Goal: Information Seeking & Learning: Learn about a topic

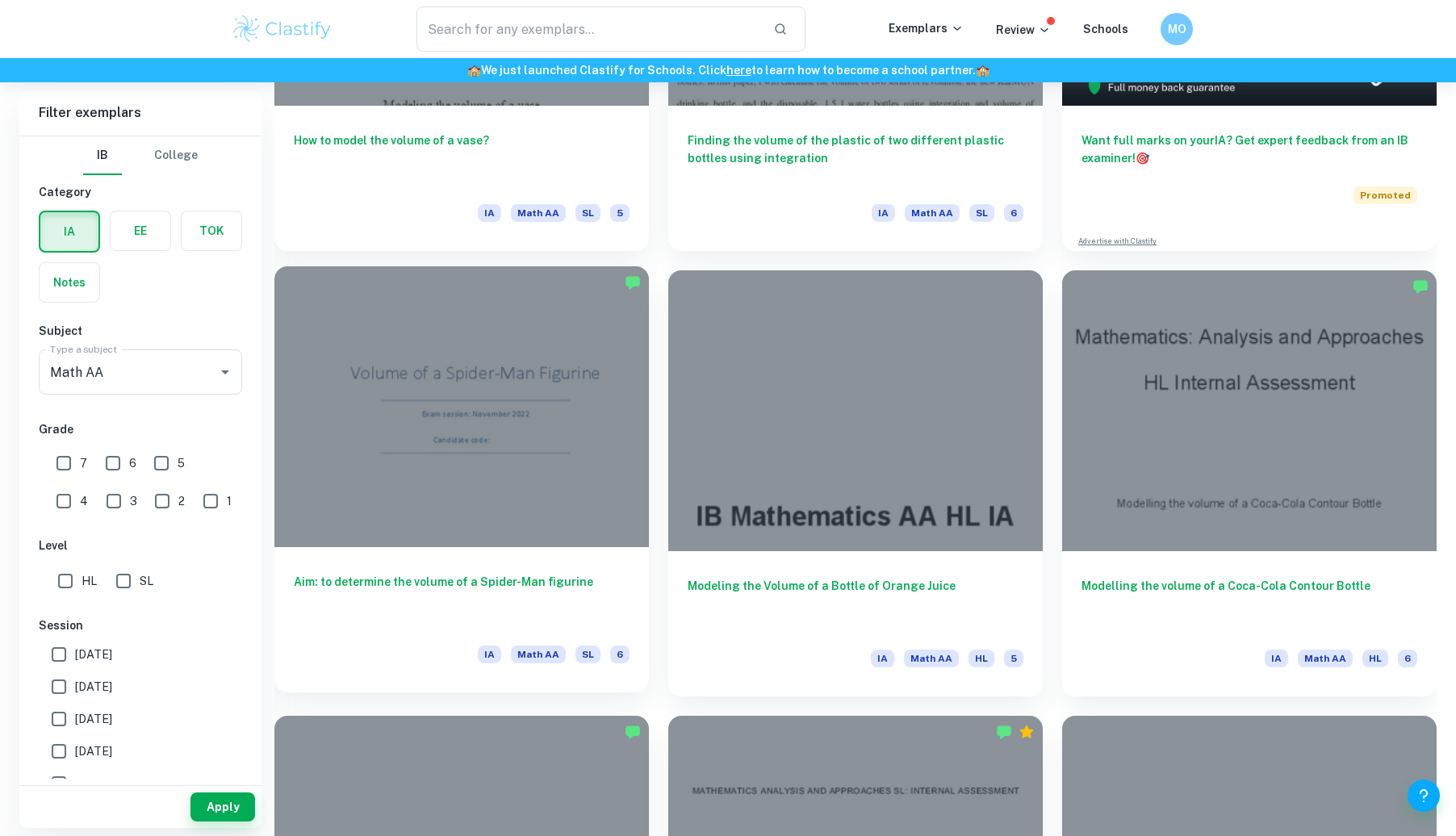
scroll to position [728, 0]
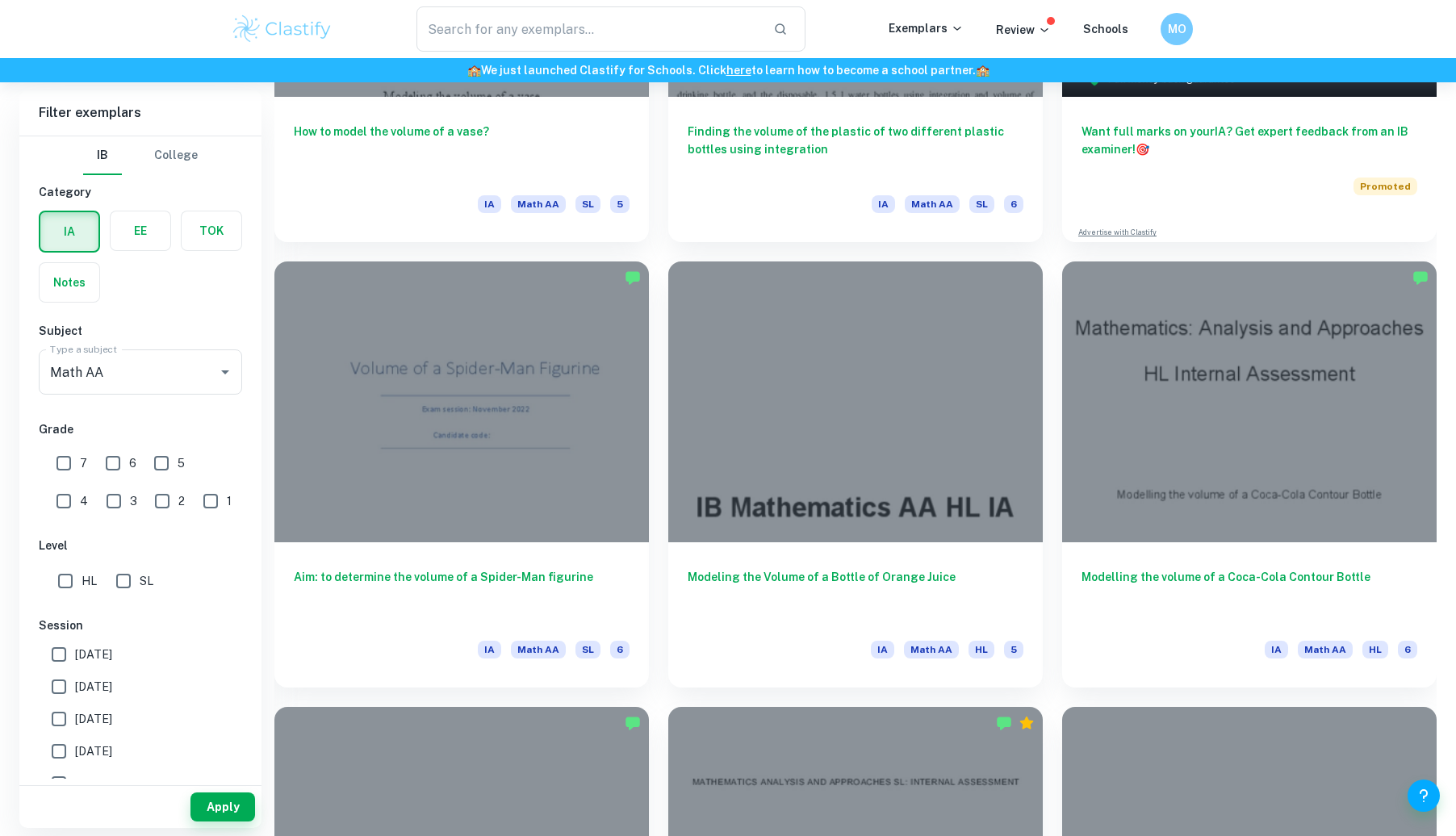
click at [124, 575] on input "SL" at bounding box center [123, 581] width 32 height 32
checkbox input "true"
drag, startPoint x: 226, startPoint y: 812, endPoint x: 244, endPoint y: 782, distance: 35.0
click at [226, 811] on button "Apply" at bounding box center [223, 806] width 65 height 29
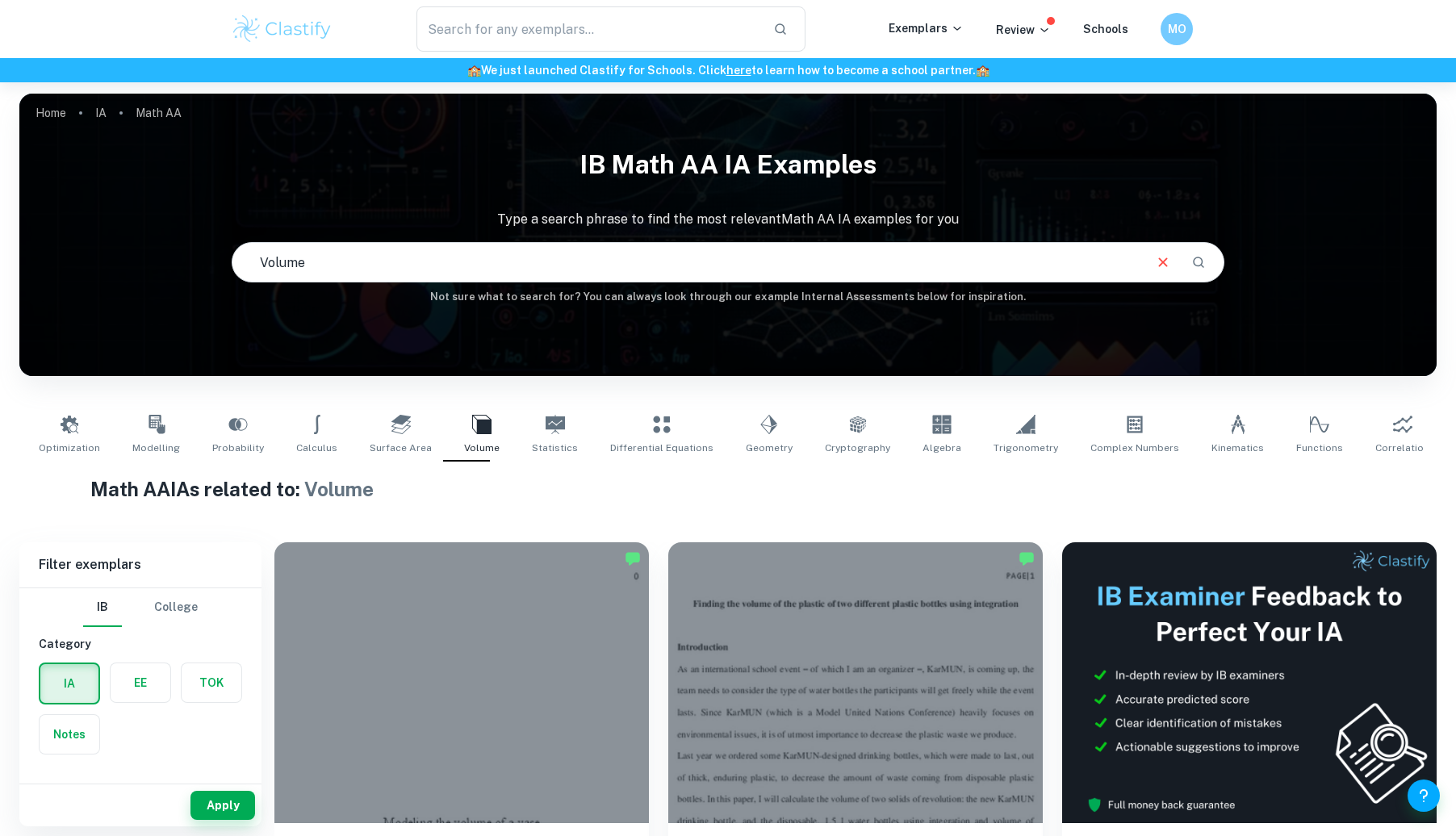
scroll to position [0, 0]
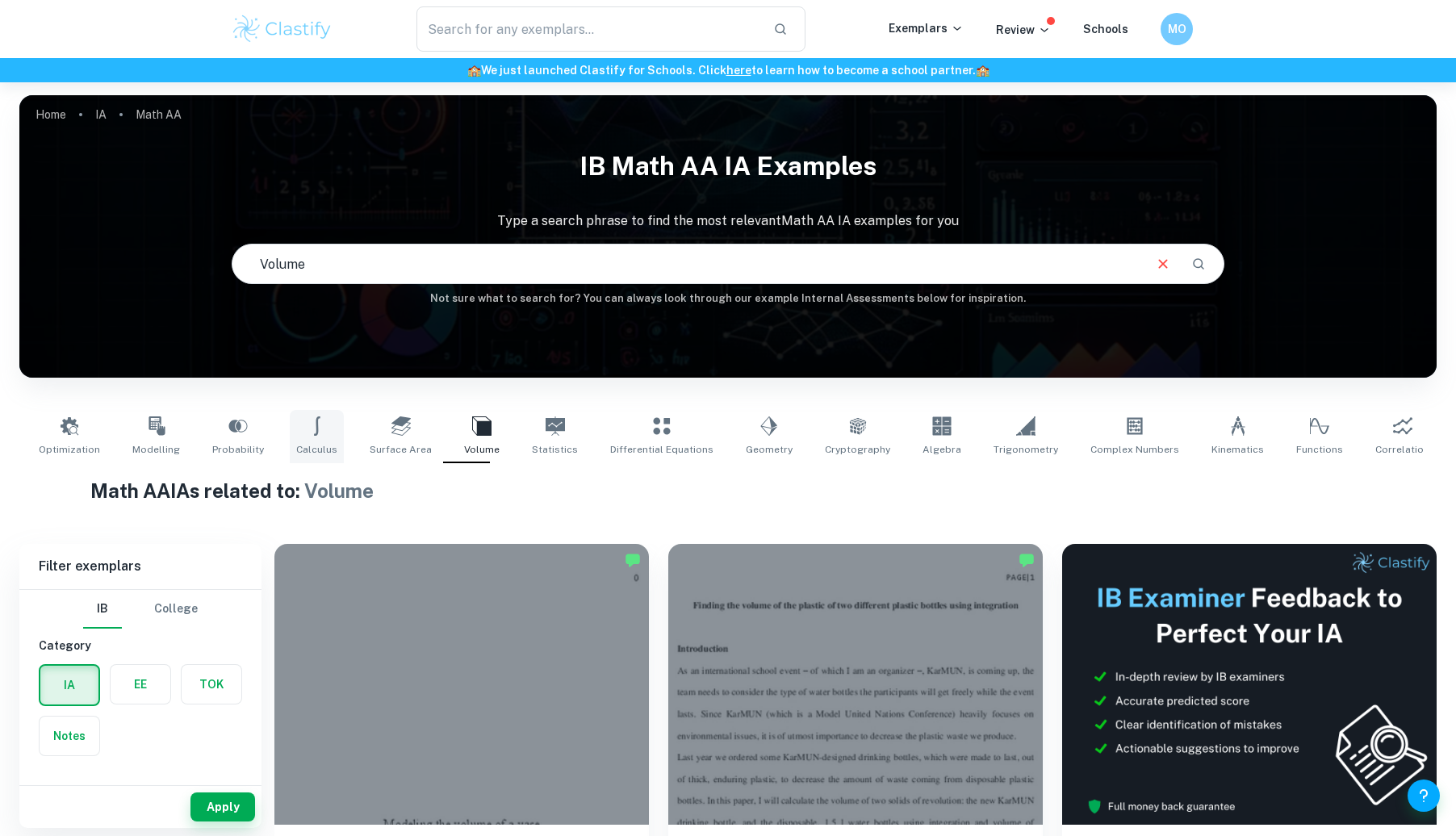
click at [338, 442] on span "Calculus" at bounding box center [316, 449] width 42 height 15
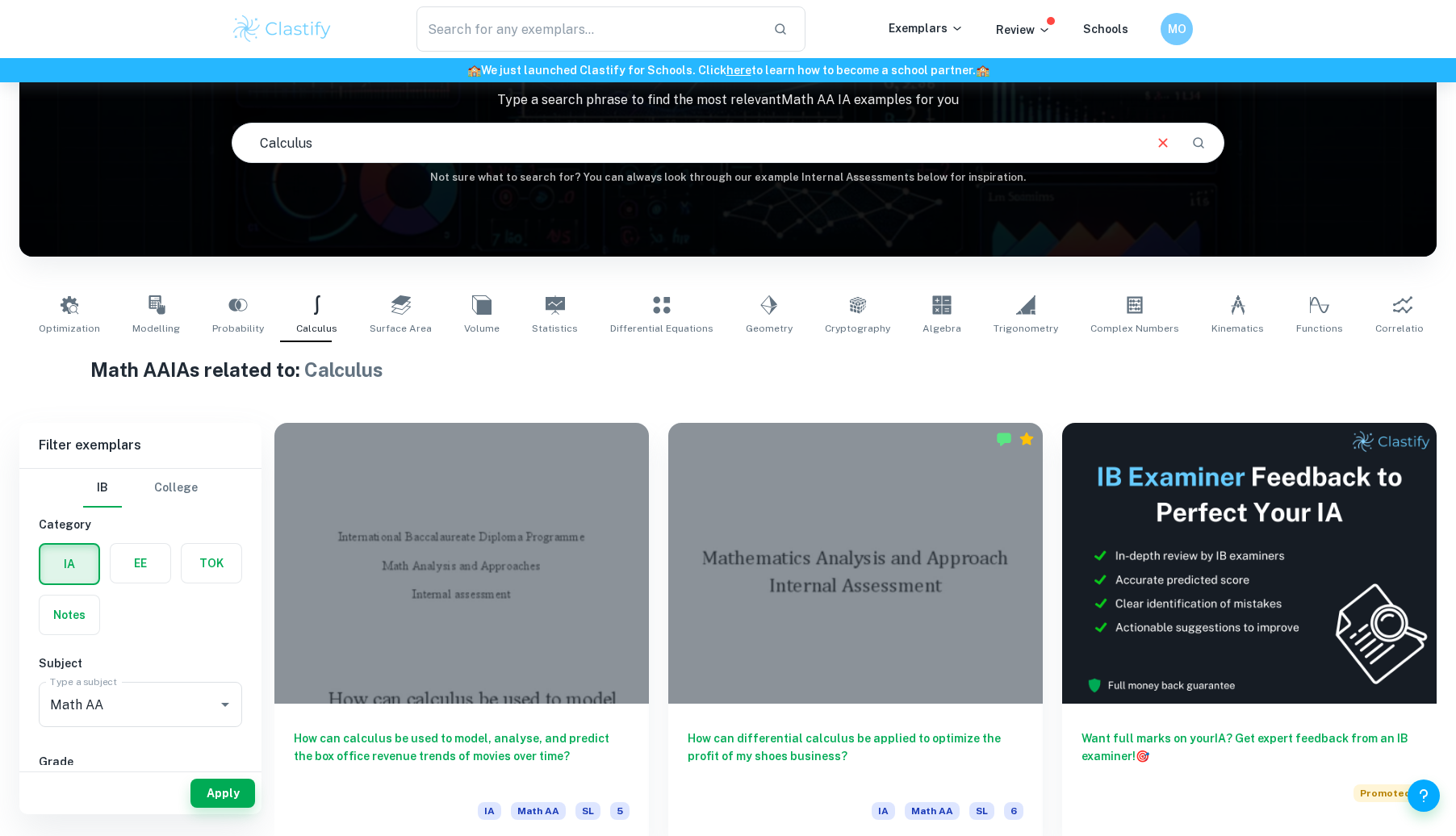
scroll to position [107, 0]
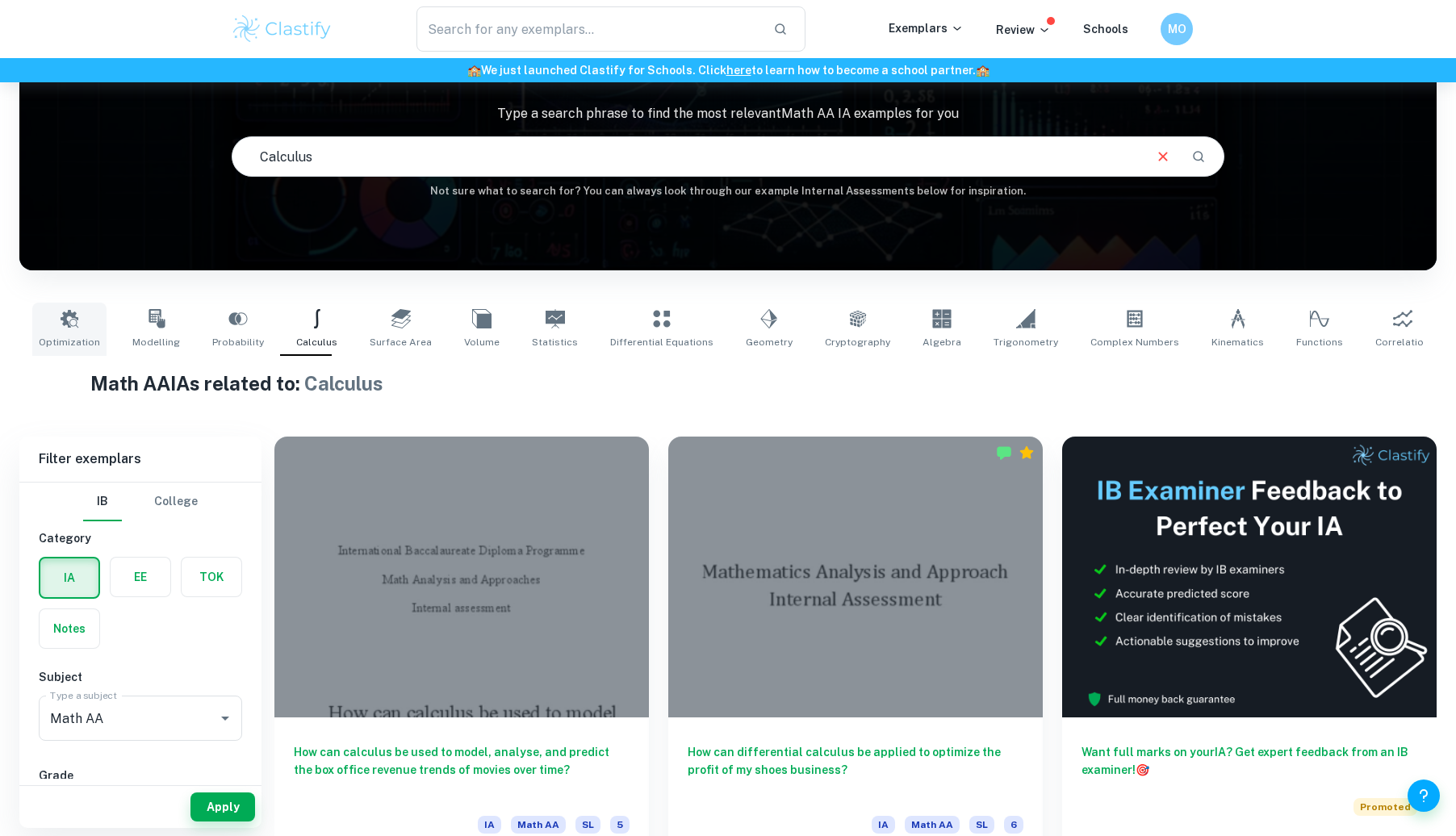
click at [79, 314] on icon at bounding box center [68, 318] width 18 height 18
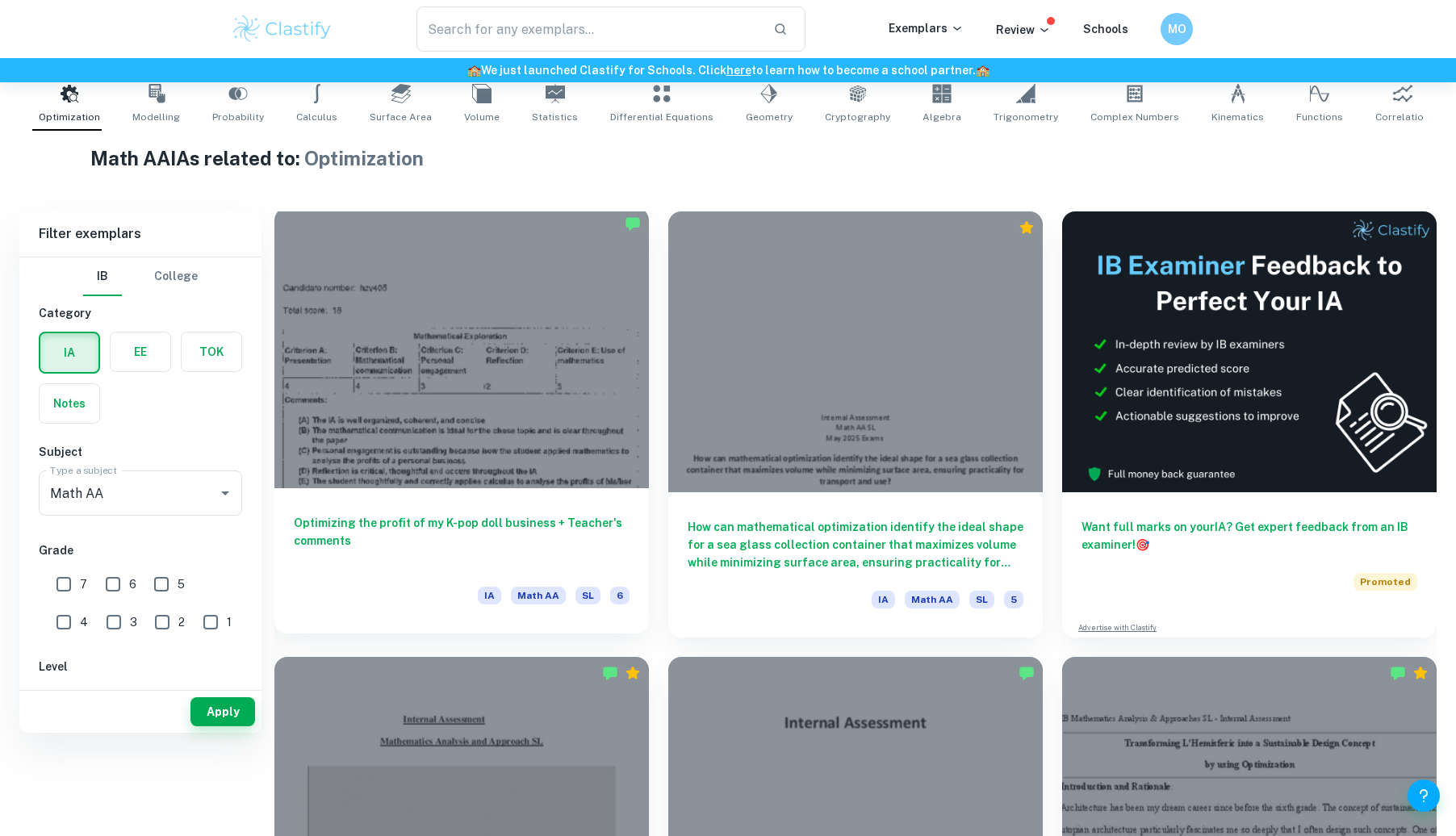
scroll to position [215, 0]
